Goal: Information Seeking & Learning: Find specific page/section

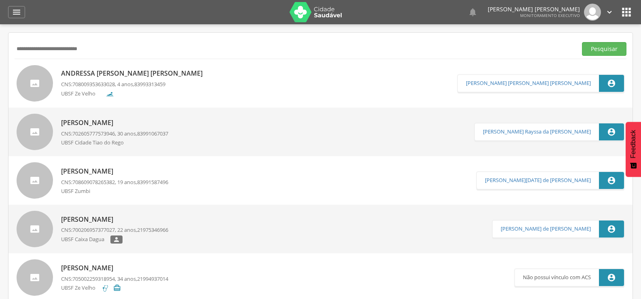
click at [0, 49] on div " Supervisão  Distritos  Ubs Coordenador: - Queimadas / PB Intervalo de Tempo…" at bounding box center [320, 173] width 641 height 299
click at [582, 42] on button "Pesquisar" at bounding box center [604, 49] width 44 height 14
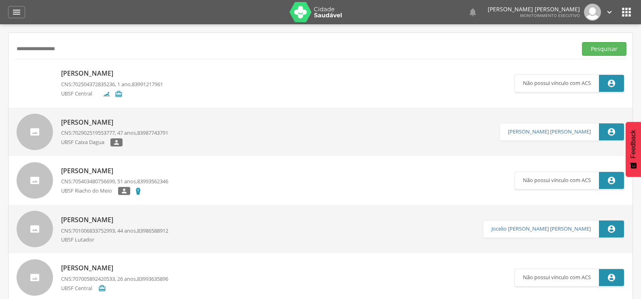
drag, startPoint x: 91, startPoint y: 53, endPoint x: 0, endPoint y: 56, distance: 91.0
click at [0, 56] on div " Supervisão  Distritos  Ubs Coordenador: - Queimadas / PB Intervalo de Tempo…" at bounding box center [320, 173] width 641 height 299
paste input "**********"
click at [582, 42] on button "Pesquisar" at bounding box center [604, 49] width 44 height 14
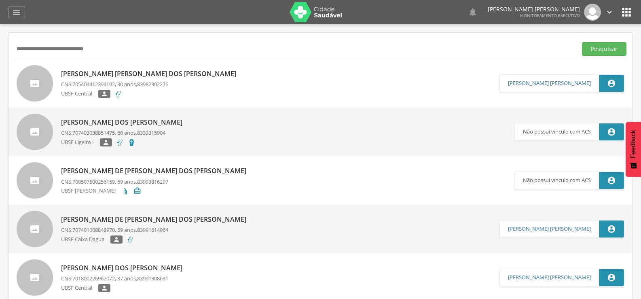
drag, startPoint x: 122, startPoint y: 48, endPoint x: 0, endPoint y: 42, distance: 122.6
click at [0, 42] on div " Supervisão  Distritos  Ubs Coordenador: - Queimadas / PB Intervalo de Tempo…" at bounding box center [320, 173] width 641 height 299
paste input "text"
type input "**********"
click at [582, 42] on button "Pesquisar" at bounding box center [604, 49] width 44 height 14
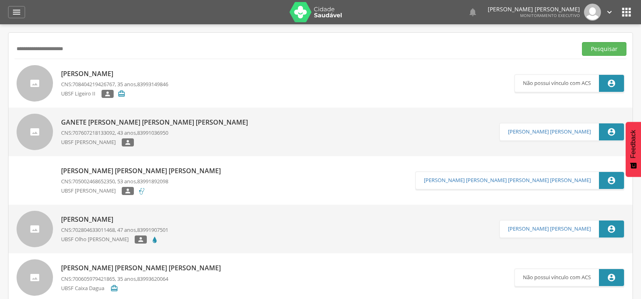
click at [109, 76] on p "[PERSON_NAME]" at bounding box center [114, 73] width 107 height 9
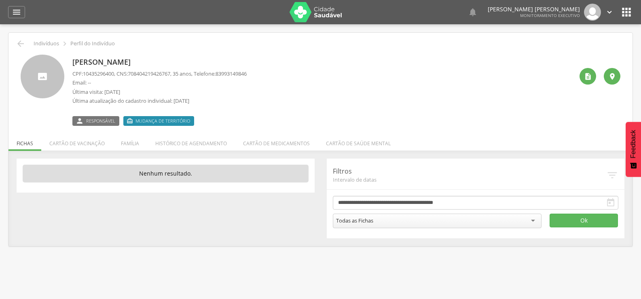
click at [130, 145] on li "Família" at bounding box center [130, 141] width 34 height 19
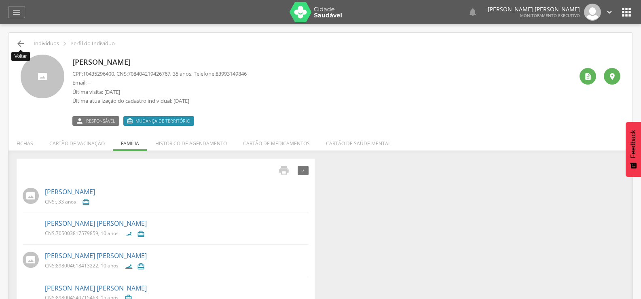
click at [21, 45] on icon "" at bounding box center [21, 44] width 10 height 10
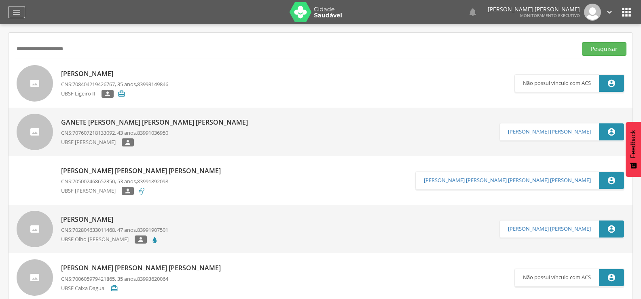
click at [17, 13] on icon "" at bounding box center [17, 12] width 10 height 10
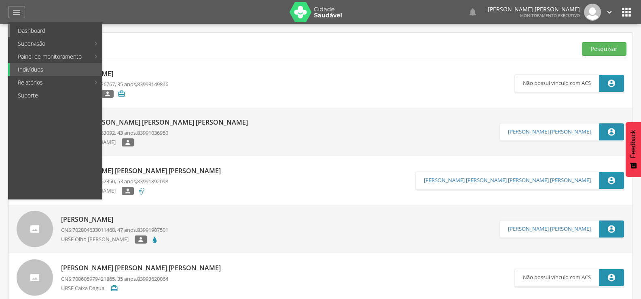
click at [22, 30] on link "Dashboard" at bounding box center [56, 30] width 92 height 13
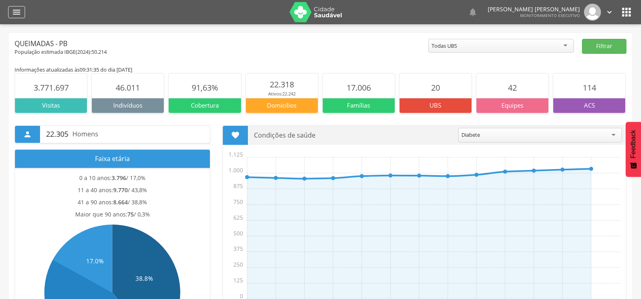
click at [14, 14] on icon "" at bounding box center [17, 12] width 10 height 10
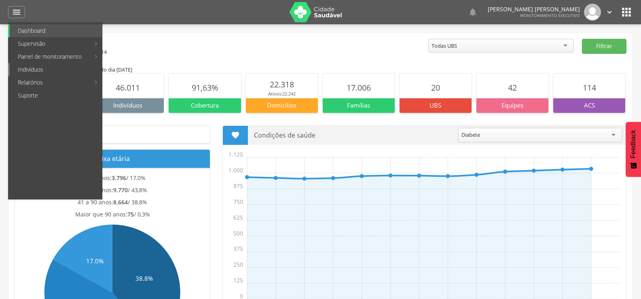
click at [29, 68] on link "Indivíduos" at bounding box center [56, 69] width 92 height 13
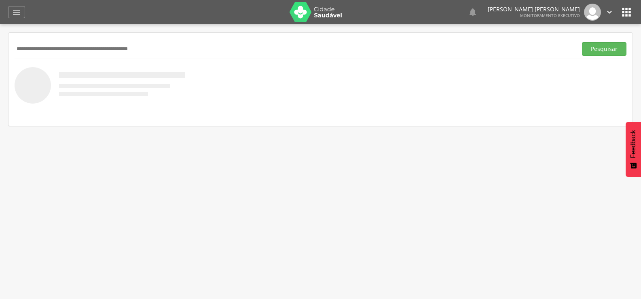
paste input "**********"
click at [582, 42] on button "Pesquisar" at bounding box center [604, 49] width 44 height 14
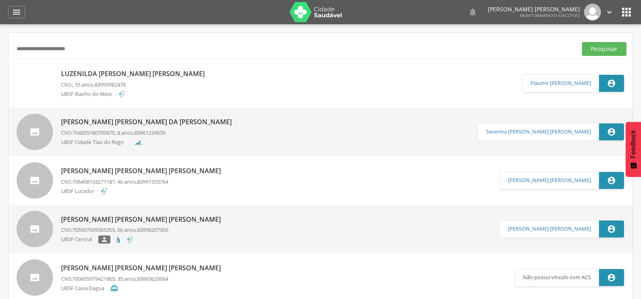
click at [126, 80] on div "Luzenilda [PERSON_NAME] [PERSON_NAME] CNS: , 55 anos, 83993982476 UBSF Riacho d…" at bounding box center [135, 83] width 148 height 33
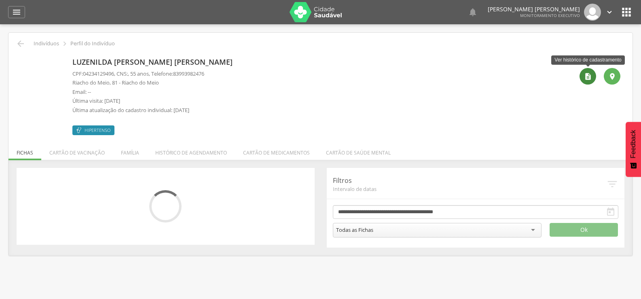
click at [587, 79] on icon "" at bounding box center [588, 76] width 8 height 8
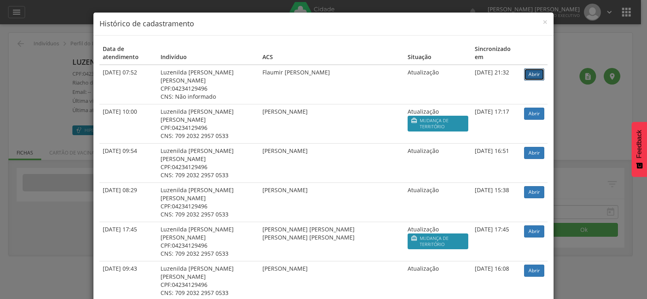
click at [528, 68] on link "Abrir" at bounding box center [534, 74] width 20 height 12
click at [66, 35] on div "× Histórico de cadastramento Data de atendimento Indivíduo ACS Situação Sincron…" at bounding box center [323, 149] width 647 height 299
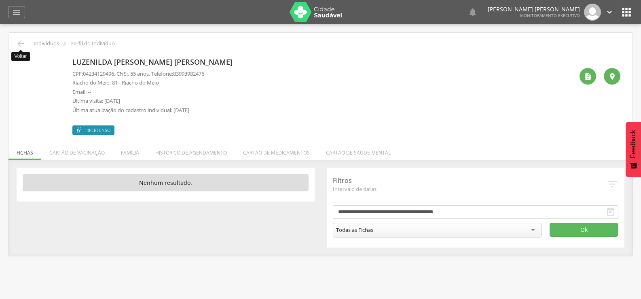
click at [25, 42] on icon "" at bounding box center [21, 44] width 10 height 10
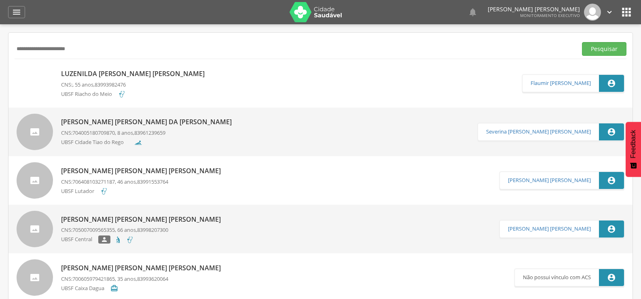
click at [46, 51] on input "**********" at bounding box center [294, 49] width 559 height 14
paste input "*"
click at [582, 42] on button "Pesquisar" at bounding box center [604, 49] width 44 height 14
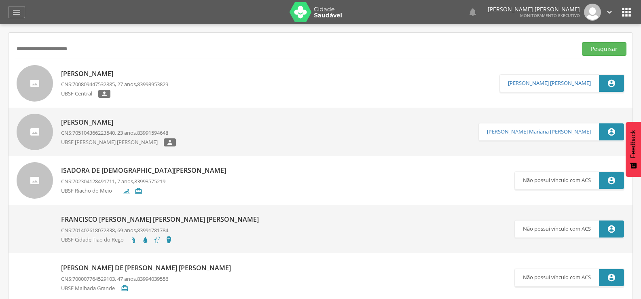
click at [122, 79] on div "[PERSON_NAME] CNS: 700809447532885 , 27 anos, 83993953829 UBSF Central " at bounding box center [114, 84] width 107 height 34
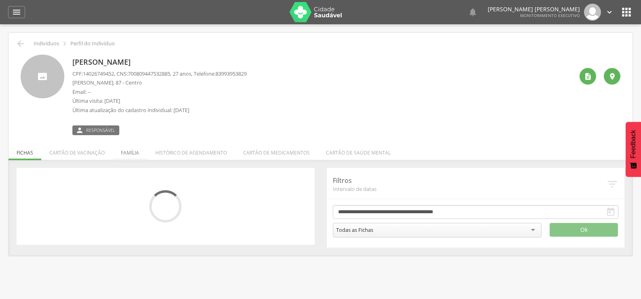
click at [141, 153] on li "Família" at bounding box center [130, 150] width 34 height 19
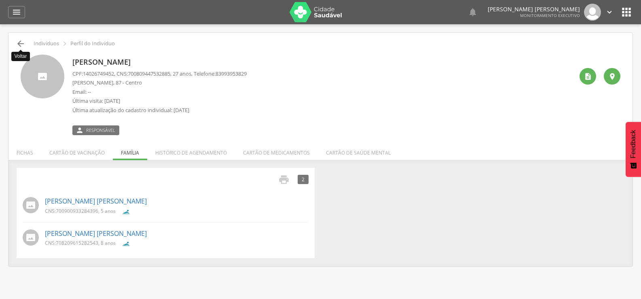
click at [23, 44] on icon "" at bounding box center [21, 44] width 10 height 10
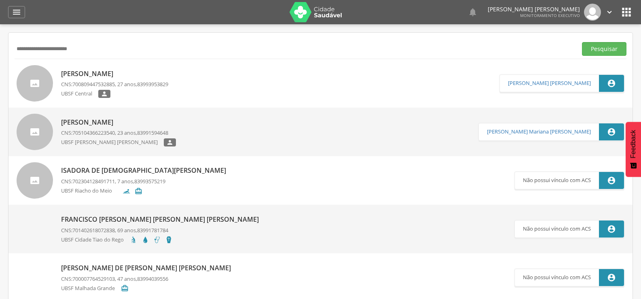
drag, startPoint x: 109, startPoint y: 50, endPoint x: 0, endPoint y: 52, distance: 109.2
click at [0, 52] on div " Supervisão  Distritos  Ubs Coordenador: - Queimadas / PB Intervalo de Tempo…" at bounding box center [320, 173] width 641 height 299
paste input "******"
click at [582, 42] on button "Pesquisar" at bounding box center [604, 49] width 44 height 14
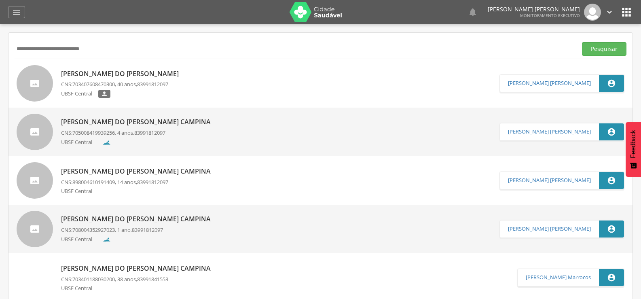
click at [133, 87] on p "CNS: 703407608470300 , 40 anos, 83991812097" at bounding box center [122, 84] width 122 height 8
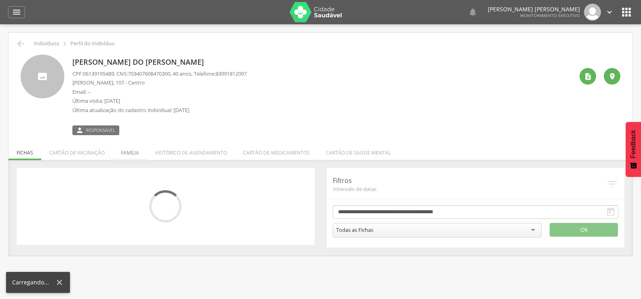
click at [128, 153] on li "Família" at bounding box center [130, 150] width 34 height 19
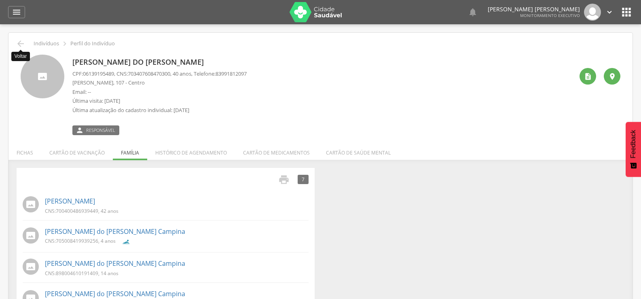
drag, startPoint x: 17, startPoint y: 42, endPoint x: 87, endPoint y: 33, distance: 70.5
click at [17, 42] on icon "" at bounding box center [21, 44] width 10 height 10
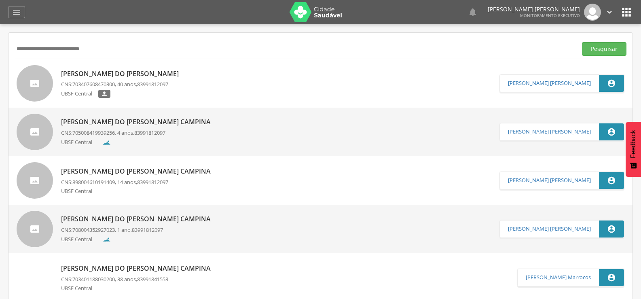
click at [66, 44] on input "**********" at bounding box center [294, 49] width 559 height 14
paste input "text"
click at [582, 42] on button "Pesquisar" at bounding box center [604, 49] width 44 height 14
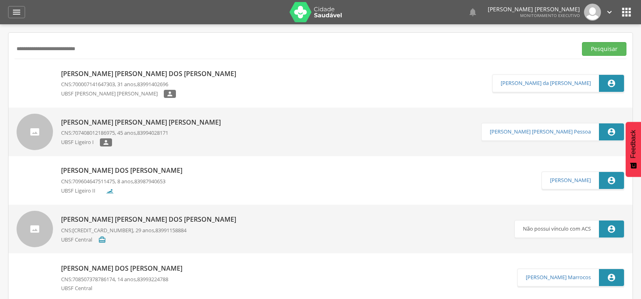
click at [131, 90] on p "UBSF [PERSON_NAME] [PERSON_NAME]" at bounding box center [112, 94] width 103 height 8
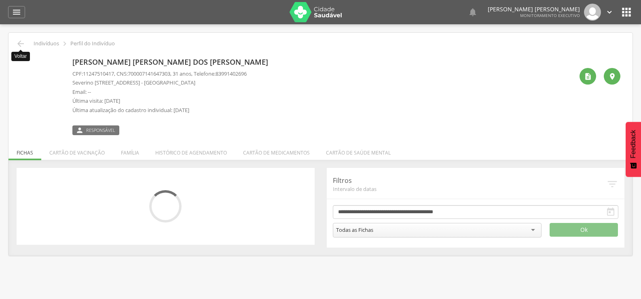
click at [21, 46] on icon "" at bounding box center [21, 44] width 10 height 10
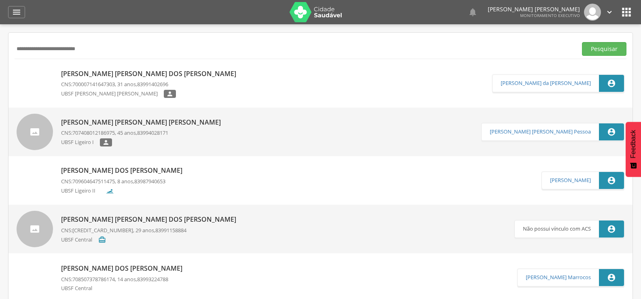
click at [139, 85] on p "CNS: 700007141647303 , 31 anos, 83991402696" at bounding box center [150, 84] width 179 height 8
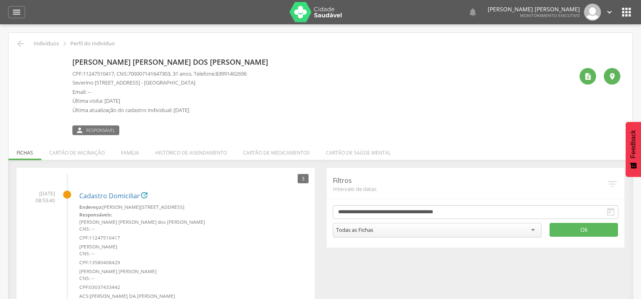
click at [135, 155] on li "Família" at bounding box center [130, 150] width 34 height 19
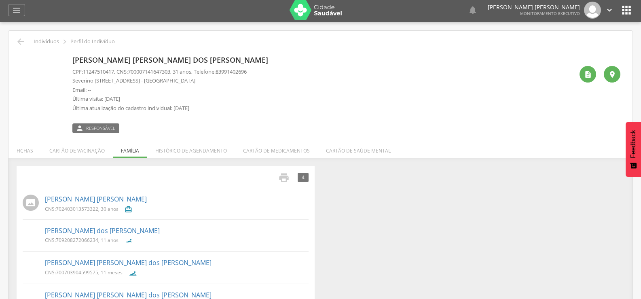
scroll to position [32, 0]
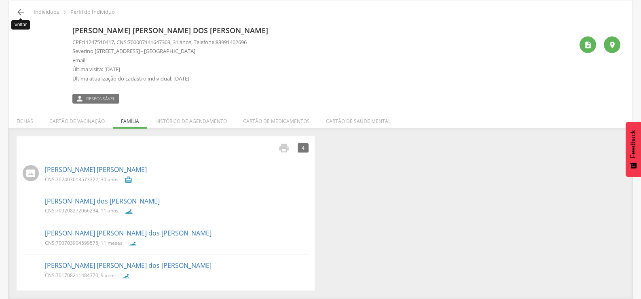
click at [18, 13] on icon "" at bounding box center [21, 12] width 10 height 10
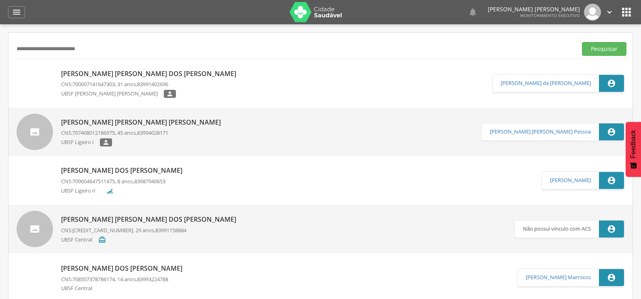
drag, startPoint x: 108, startPoint y: 51, endPoint x: 23, endPoint y: 45, distance: 85.1
click at [26, 46] on input "**********" at bounding box center [294, 49] width 559 height 14
click at [31, 49] on input "**********" at bounding box center [294, 49] width 559 height 14
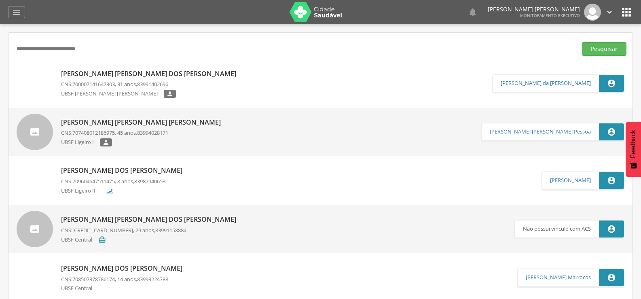
paste input "text"
click at [582, 42] on button "Pesquisar" at bounding box center [604, 49] width 44 height 14
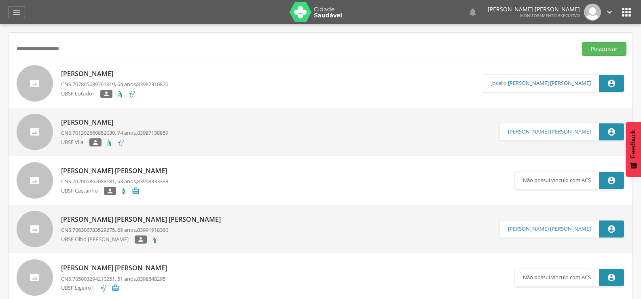
drag, startPoint x: 104, startPoint y: 51, endPoint x: 0, endPoint y: 53, distance: 104.3
click at [0, 53] on div " Supervisão  Distritos  Ubs Coordenador: - Queimadas / PB Intervalo de Tempo…" at bounding box center [320, 173] width 641 height 299
paste input "*"
click at [582, 42] on button "Pesquisar" at bounding box center [604, 49] width 44 height 14
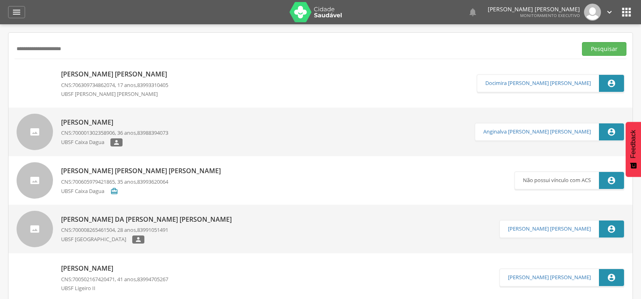
click at [129, 84] on p "CNS: 706309734862074 , 17 anos, 83993310405" at bounding box center [116, 85] width 110 height 8
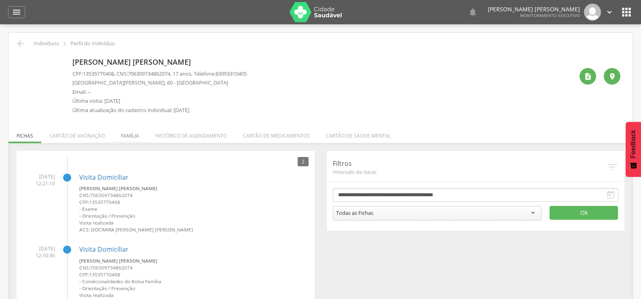
click at [127, 137] on li "Família" at bounding box center [130, 133] width 34 height 19
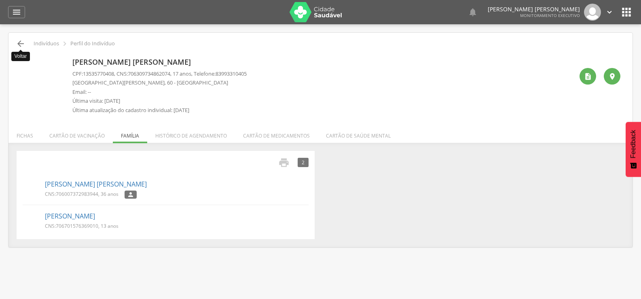
click at [21, 46] on icon "" at bounding box center [21, 44] width 10 height 10
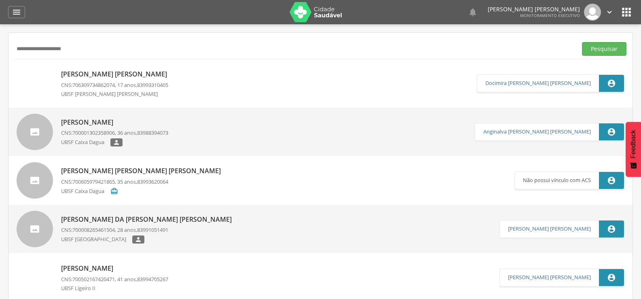
drag, startPoint x: 87, startPoint y: 52, endPoint x: 11, endPoint y: 48, distance: 76.1
paste input "text"
type input "**********"
click at [582, 42] on button "Pesquisar" at bounding box center [604, 49] width 44 height 14
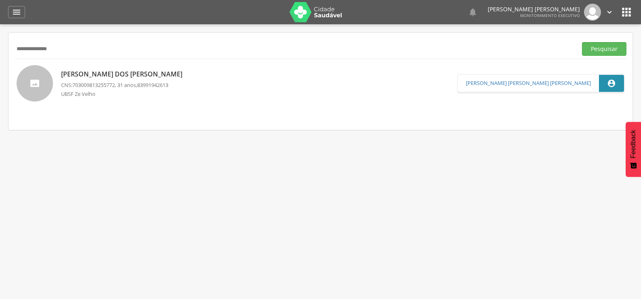
click at [90, 82] on span "703009813255772" at bounding box center [93, 84] width 42 height 7
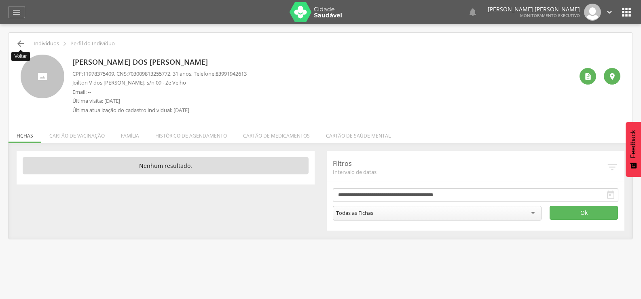
click at [21, 44] on icon "" at bounding box center [21, 44] width 10 height 10
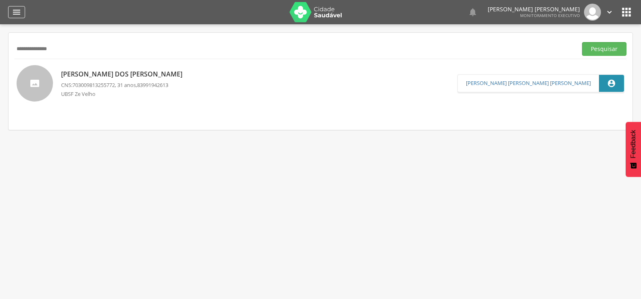
click at [24, 12] on div "" at bounding box center [16, 12] width 17 height 12
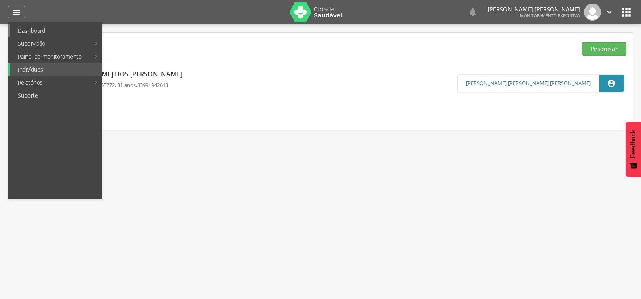
click at [30, 33] on link "Dashboard" at bounding box center [56, 30] width 92 height 13
